Goal: Navigation & Orientation: Go to known website

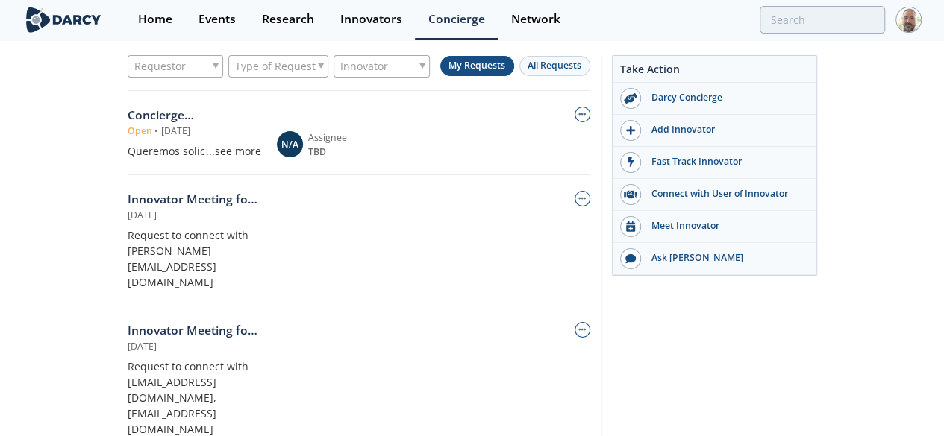
drag, startPoint x: 350, startPoint y: 148, endPoint x: 381, endPoint y: 154, distance: 32.0
click at [261, 148] on div "...see more" at bounding box center [233, 151] width 55 height 16
click at [157, 27] on link "Home" at bounding box center [155, 20] width 60 height 40
